Goal: Navigation & Orientation: Find specific page/section

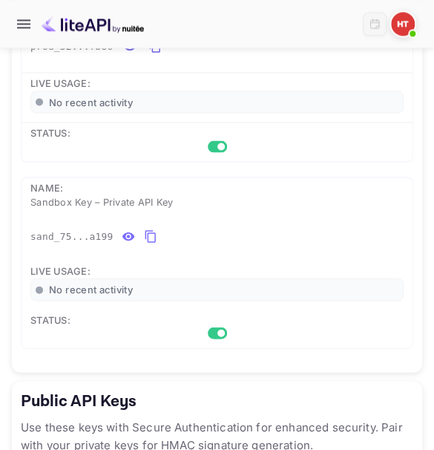
scroll to position [501, 0]
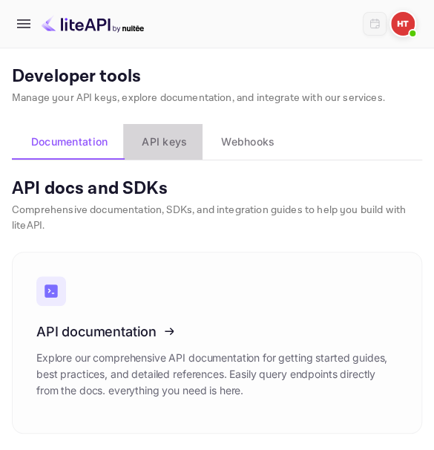
click at [187, 151] on span "API keys" at bounding box center [164, 142] width 45 height 18
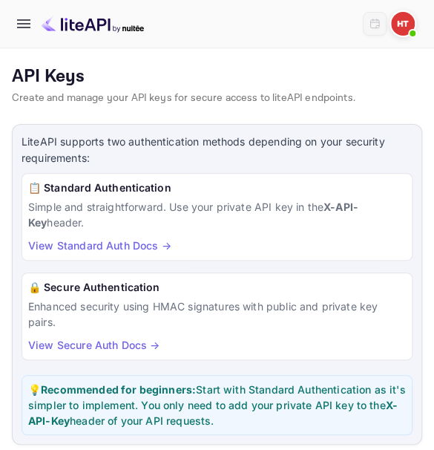
click at [402, 24] on img at bounding box center [403, 24] width 24 height 24
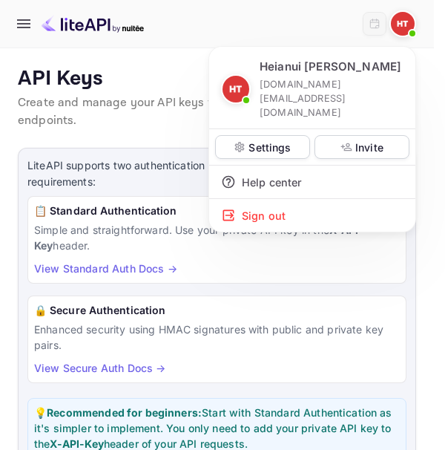
click at [165, 10] on div at bounding box center [222, 225] width 445 height 450
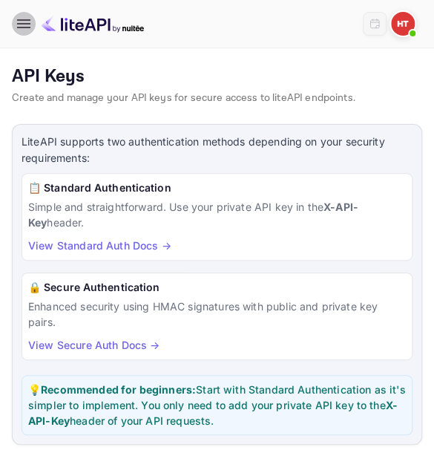
click at [17, 33] on button "button" at bounding box center [24, 24] width 24 height 24
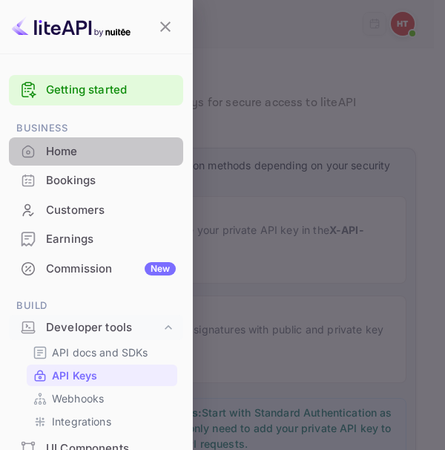
click at [118, 155] on div "Home" at bounding box center [111, 151] width 130 height 17
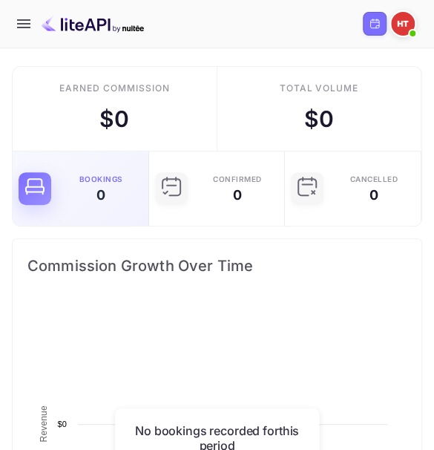
scroll to position [229, 386]
